Goal: Find specific page/section: Find specific page/section

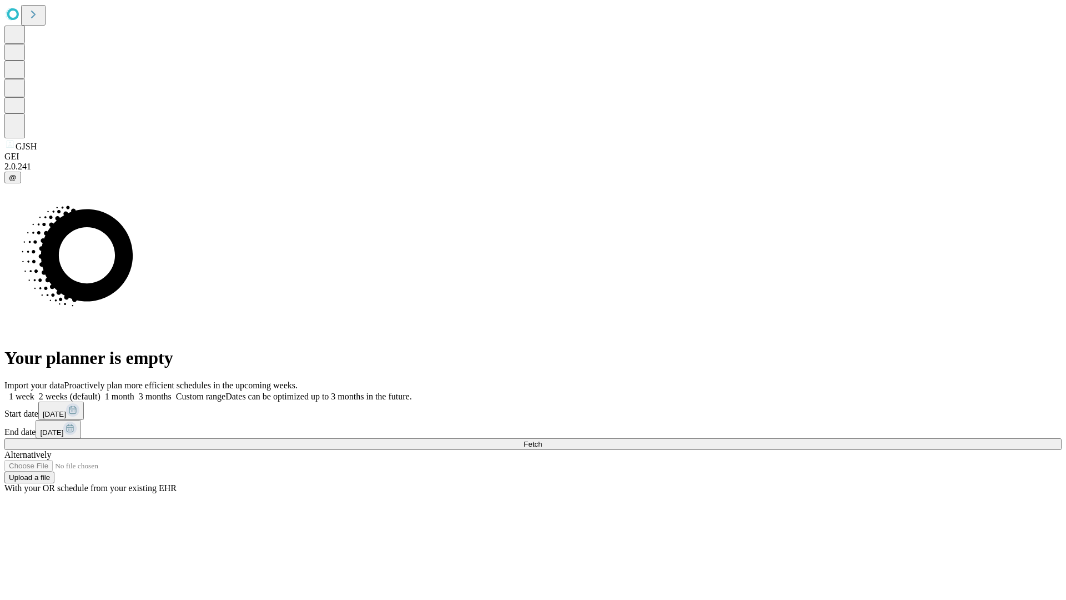
click at [542, 440] on span "Fetch" at bounding box center [533, 444] width 18 height 8
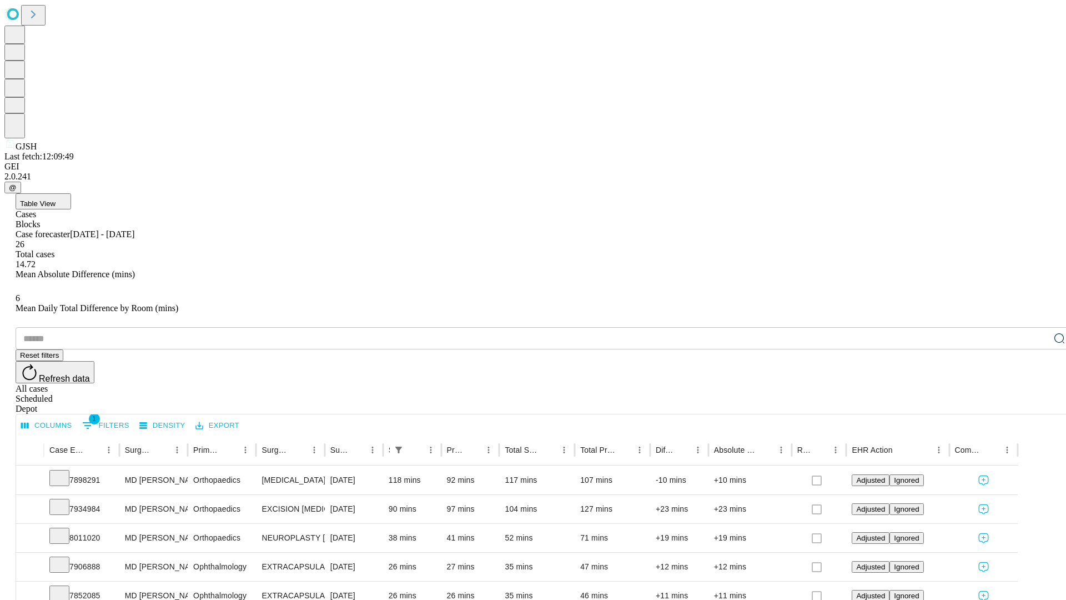
click at [1037, 404] on div "Depot" at bounding box center [544, 409] width 1057 height 10
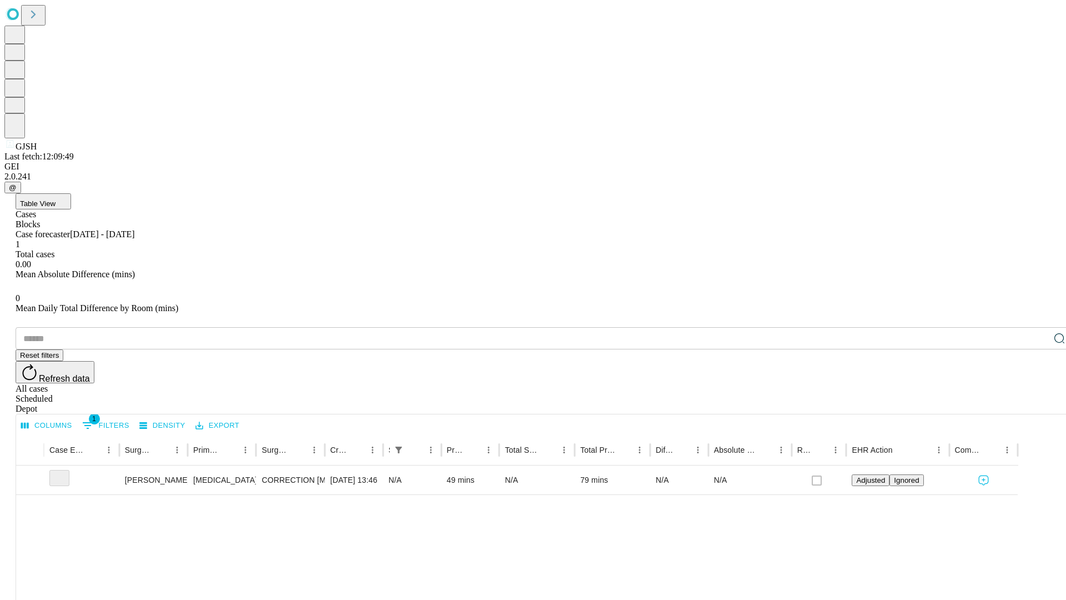
click at [947, 384] on div "All cases" at bounding box center [544, 389] width 1057 height 10
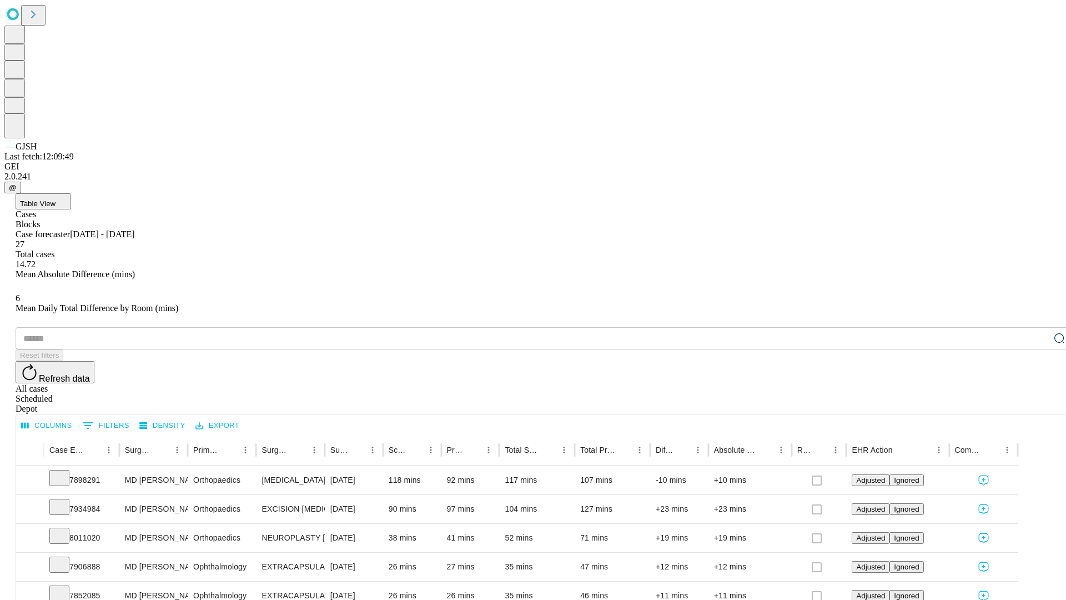
type input "*******"
